Goal: Find specific page/section: Find specific page/section

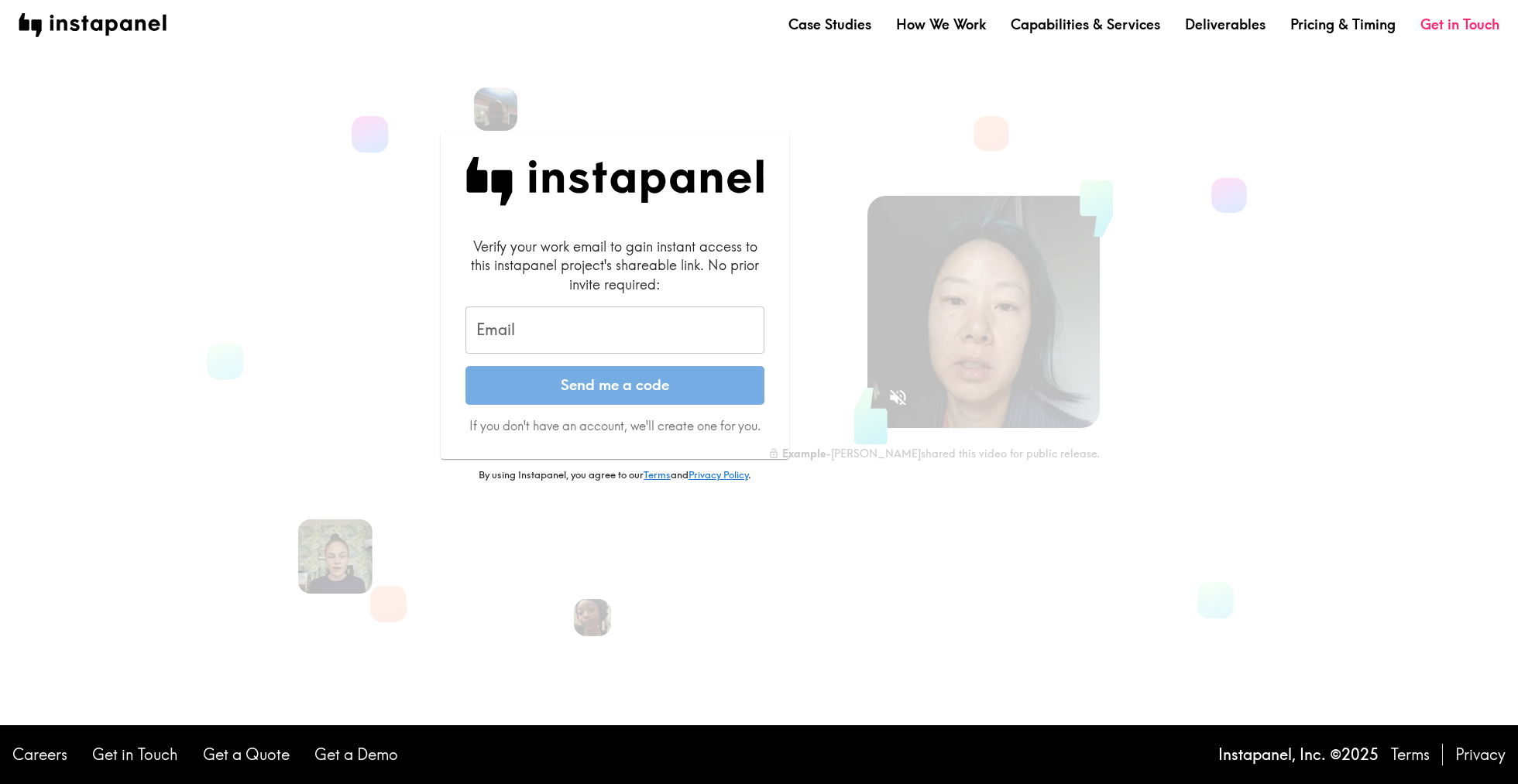
click at [521, 323] on input "Email" at bounding box center [614, 330] width 299 height 48
type input "[EMAIL_ADDRESS][DOMAIN_NAME]"
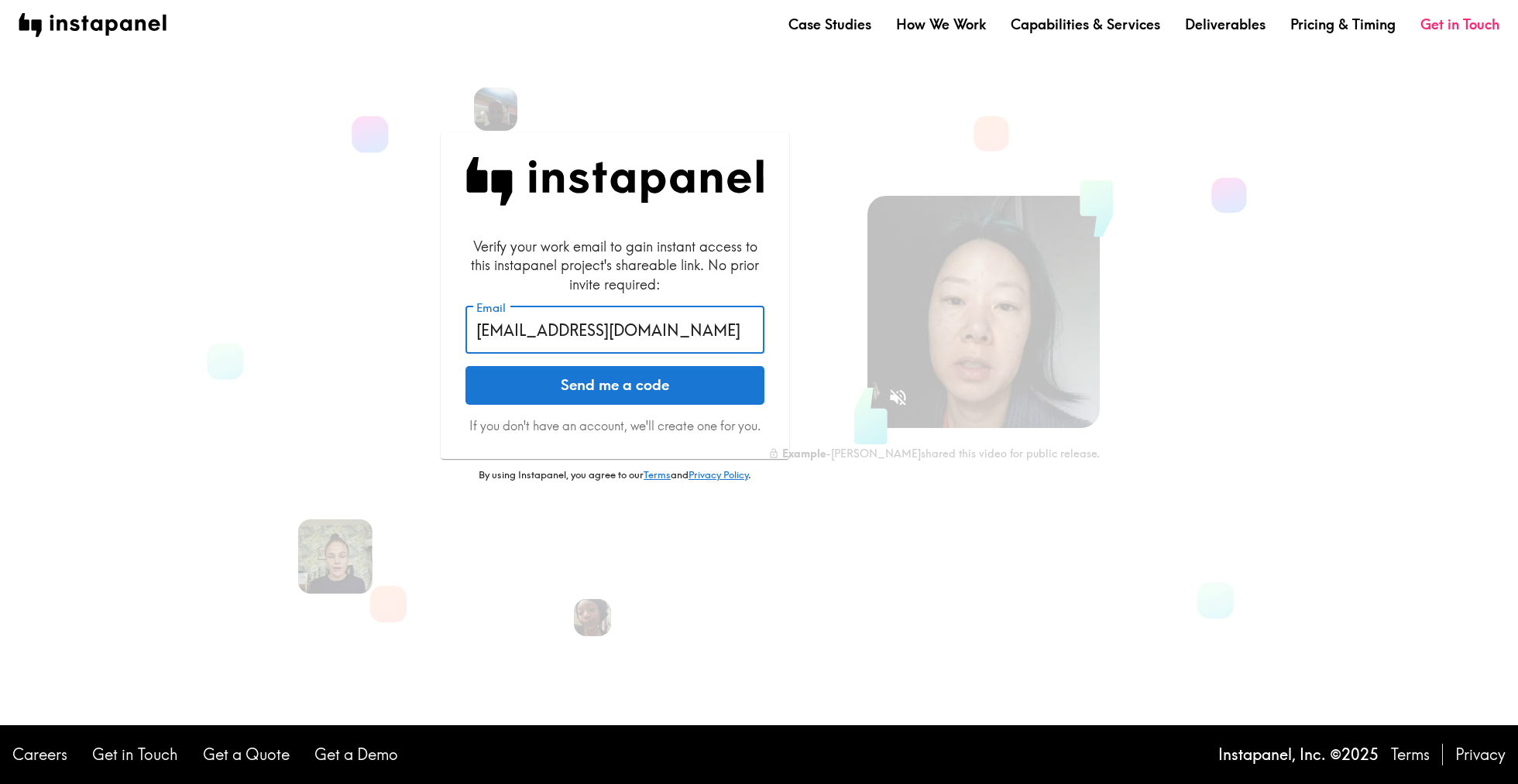
click at [603, 387] on button "Send me a code" at bounding box center [614, 385] width 299 height 38
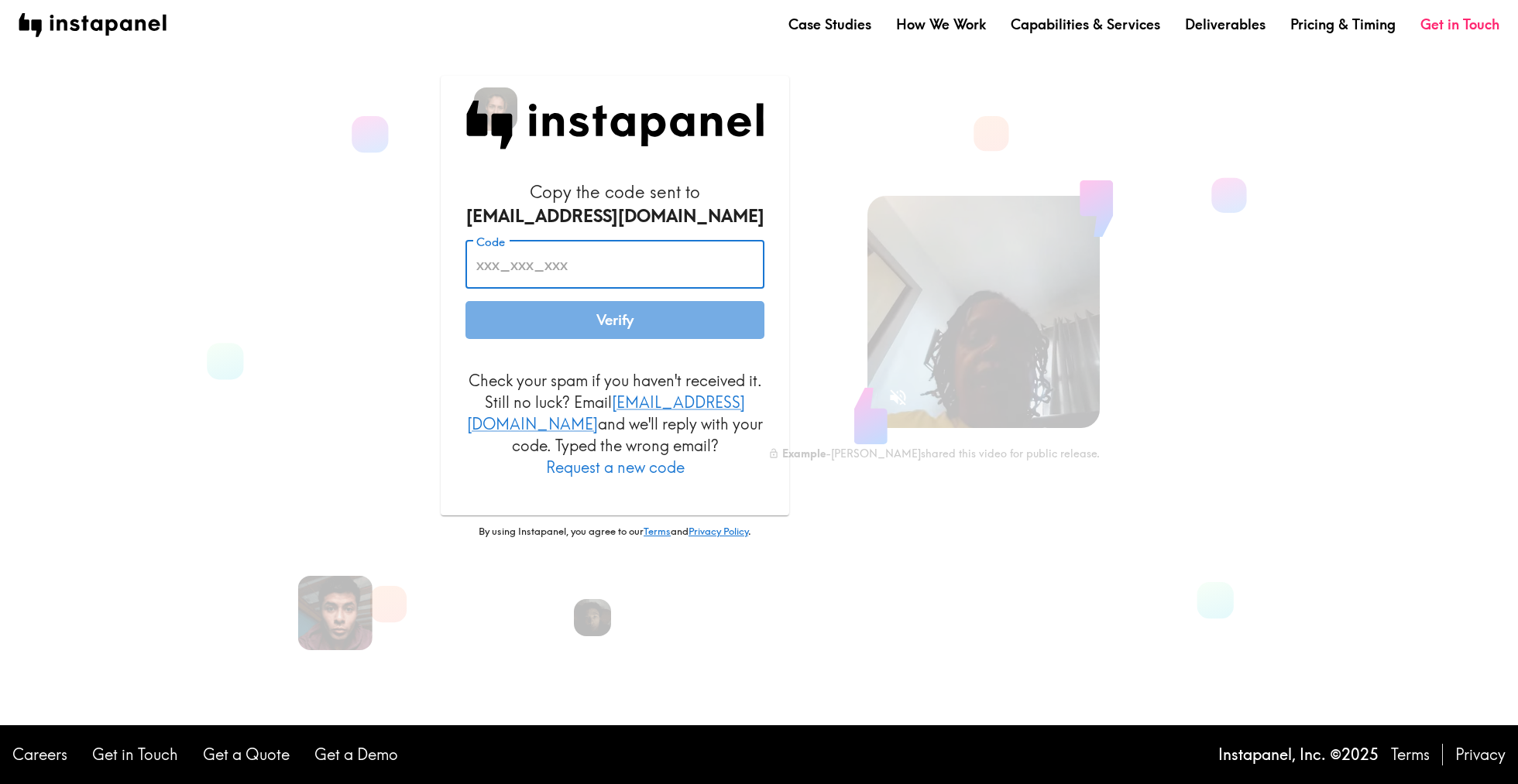
click at [638, 264] on input "Code" at bounding box center [614, 264] width 299 height 48
paste input "KrE_FTg_qhb"
type input "KrE_FTg_qhb"
click at [587, 334] on button "Verify" at bounding box center [614, 320] width 299 height 38
